Goal: Find specific page/section: Find specific page/section

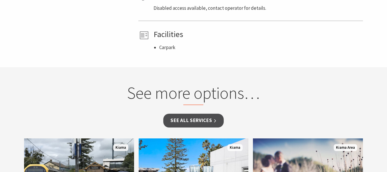
scroll to position [375, 0]
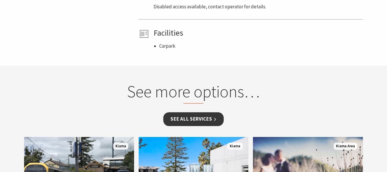
click at [197, 114] on link "See all Services" at bounding box center [193, 118] width 60 height 13
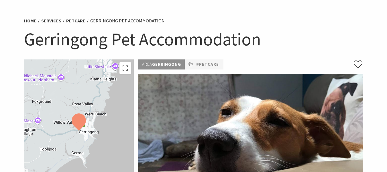
scroll to position [31, 0]
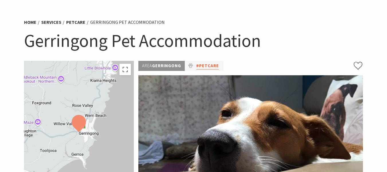
click at [205, 65] on link "#petcare" at bounding box center [207, 65] width 23 height 7
